Goal: Transaction & Acquisition: Purchase product/service

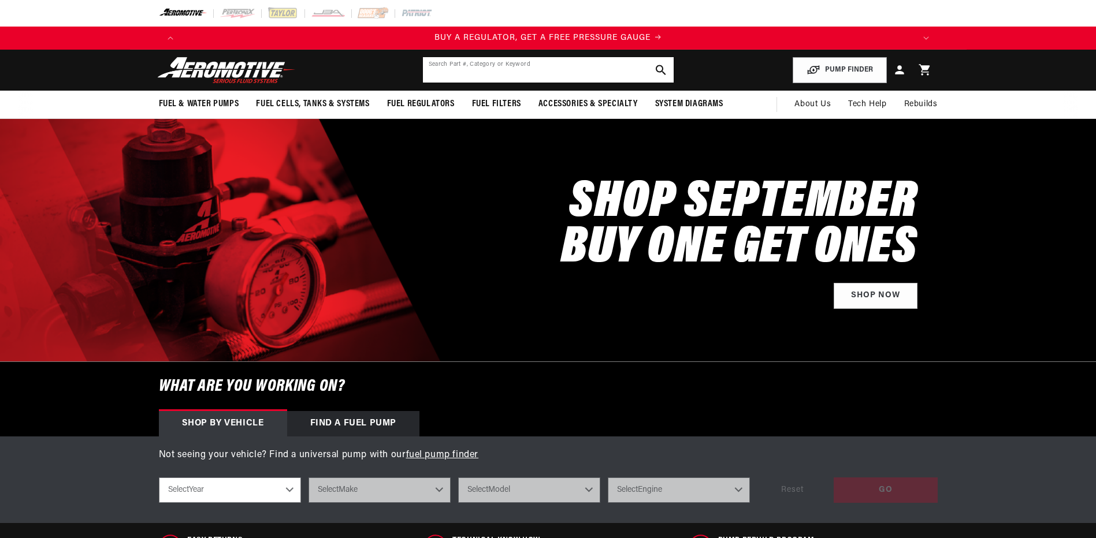
click at [539, 61] on input "text" at bounding box center [548, 69] width 251 height 25
type input "dua;"
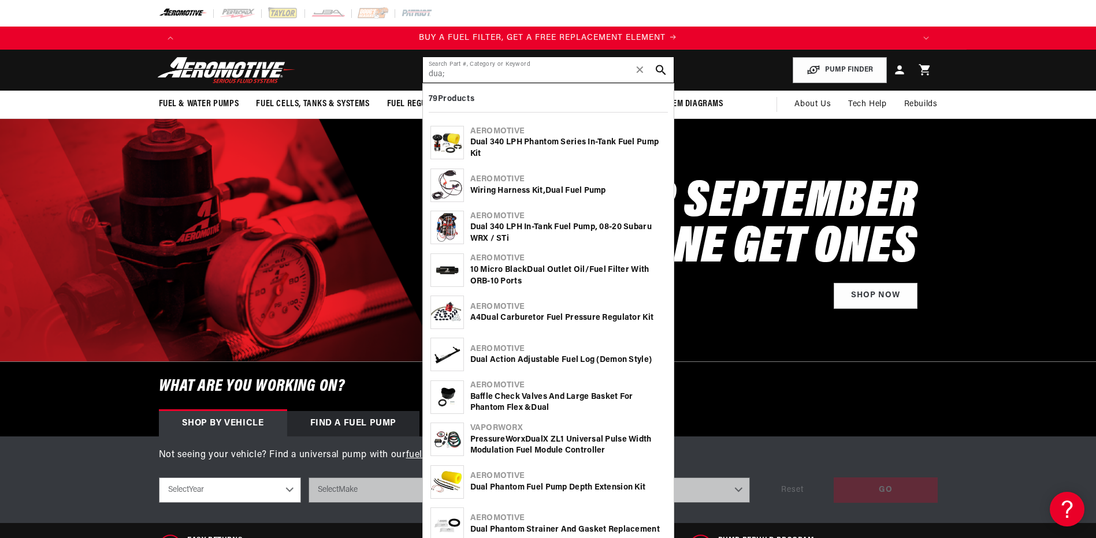
click at [510, 73] on input "dua;" at bounding box center [548, 69] width 251 height 25
click at [581, 141] on div "Dua l 340 LPH Phantom Series In-Tank Fuel Pump Kit" at bounding box center [568, 148] width 196 height 23
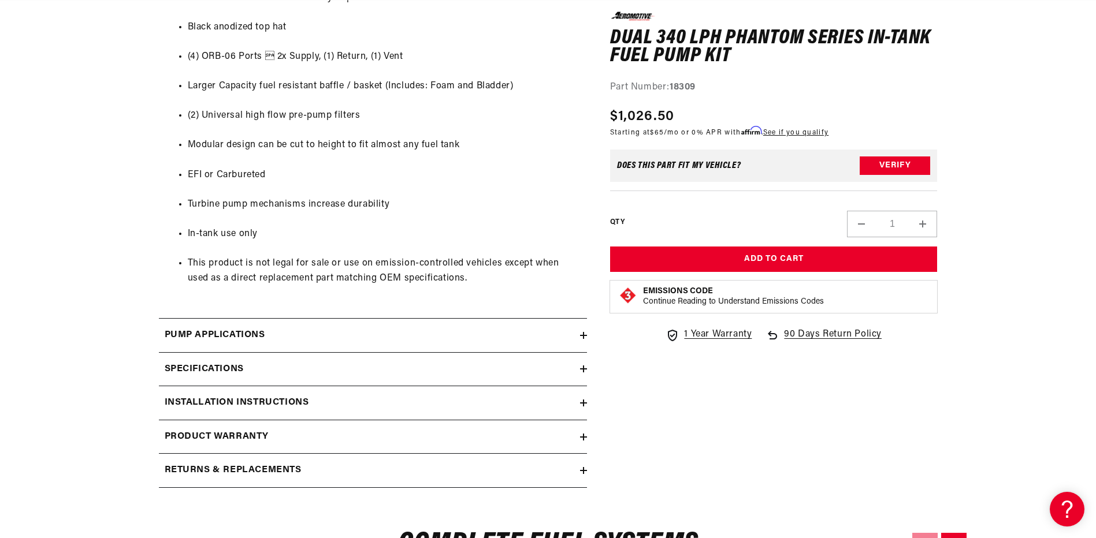
scroll to position [0, 2198]
click at [289, 364] on div "Specifications" at bounding box center [369, 369] width 421 height 15
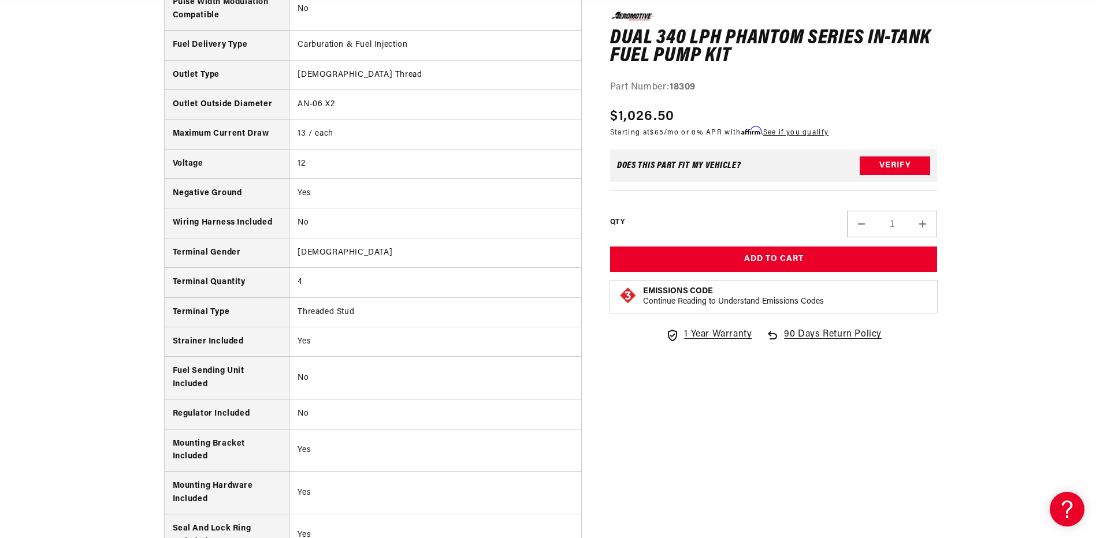
scroll to position [0, 0]
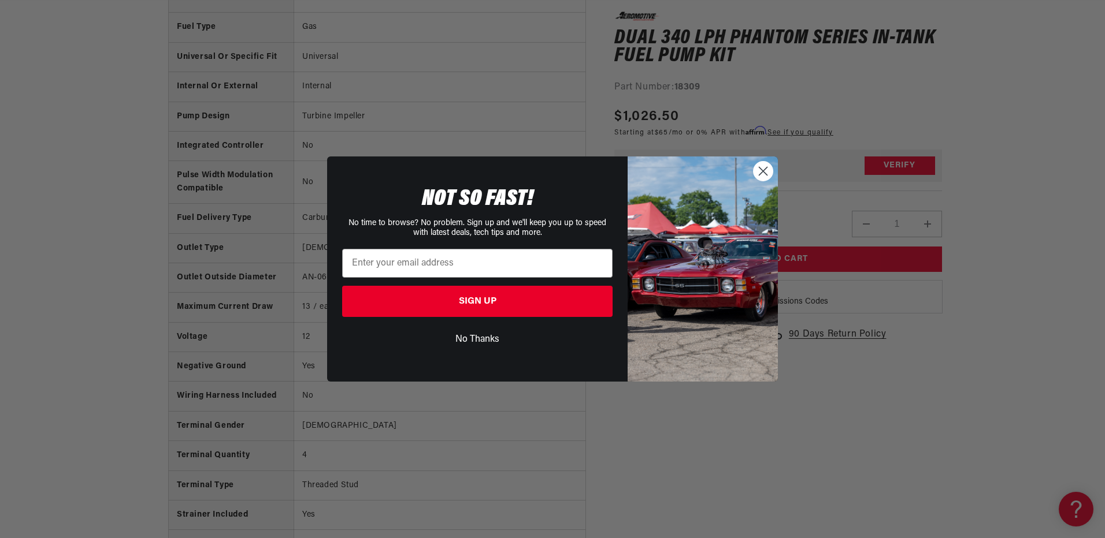
click at [759, 168] on circle "Close dialog" at bounding box center [762, 171] width 19 height 19
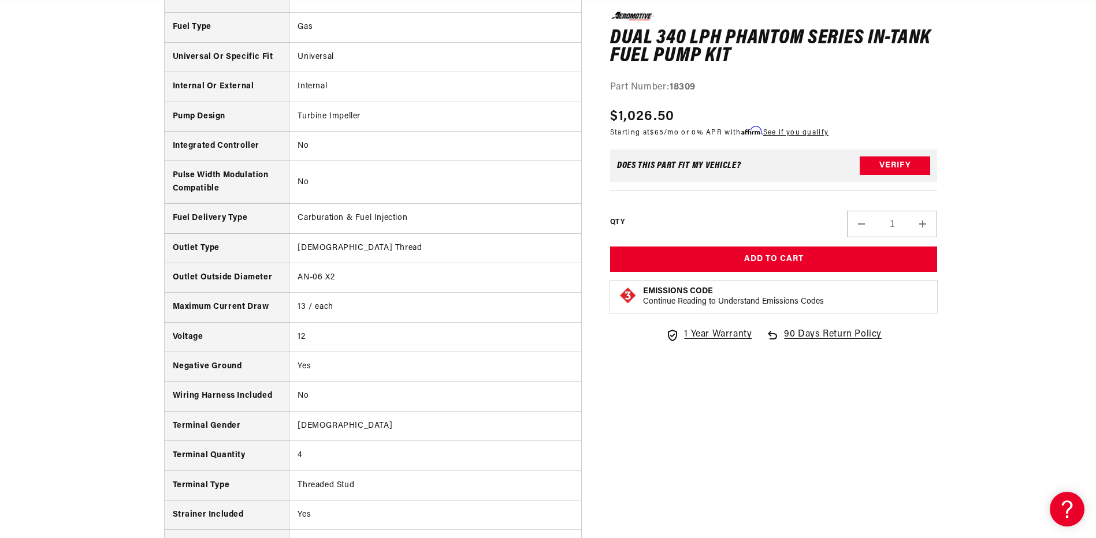
scroll to position [0, 2198]
